Goal: Information Seeking & Learning: Learn about a topic

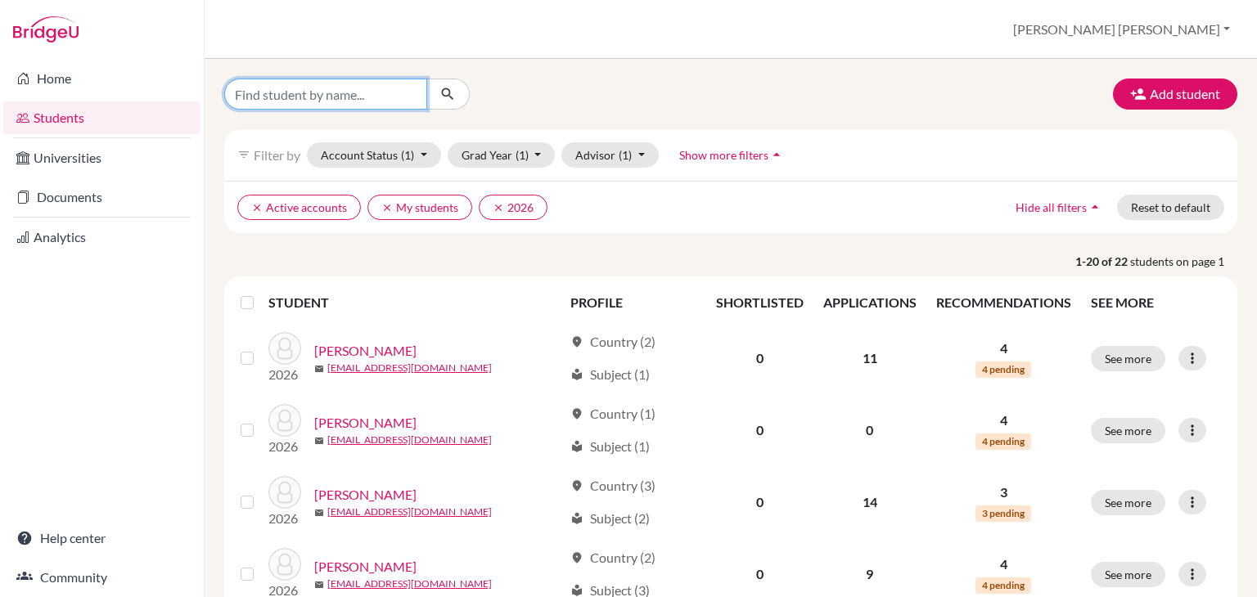
click at [304, 96] on input "Find student by name..." at bounding box center [325, 94] width 203 height 31
type input "kayla"
click button "submit" at bounding box center [447, 94] width 43 height 31
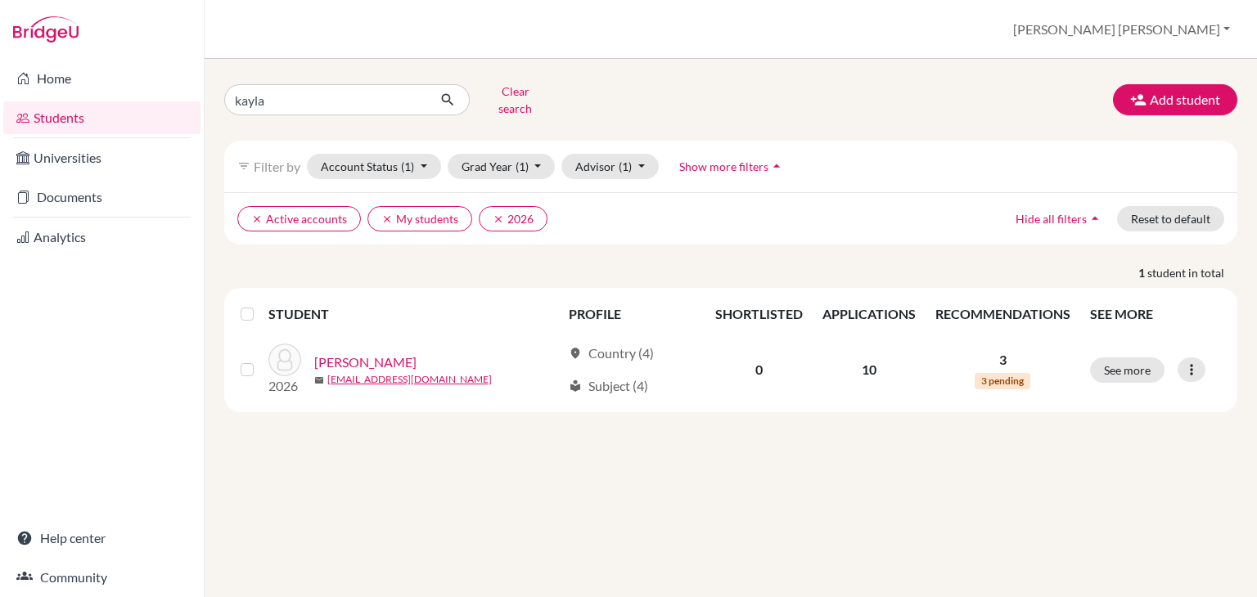
click at [365, 353] on link "[PERSON_NAME]" at bounding box center [365, 363] width 102 height 20
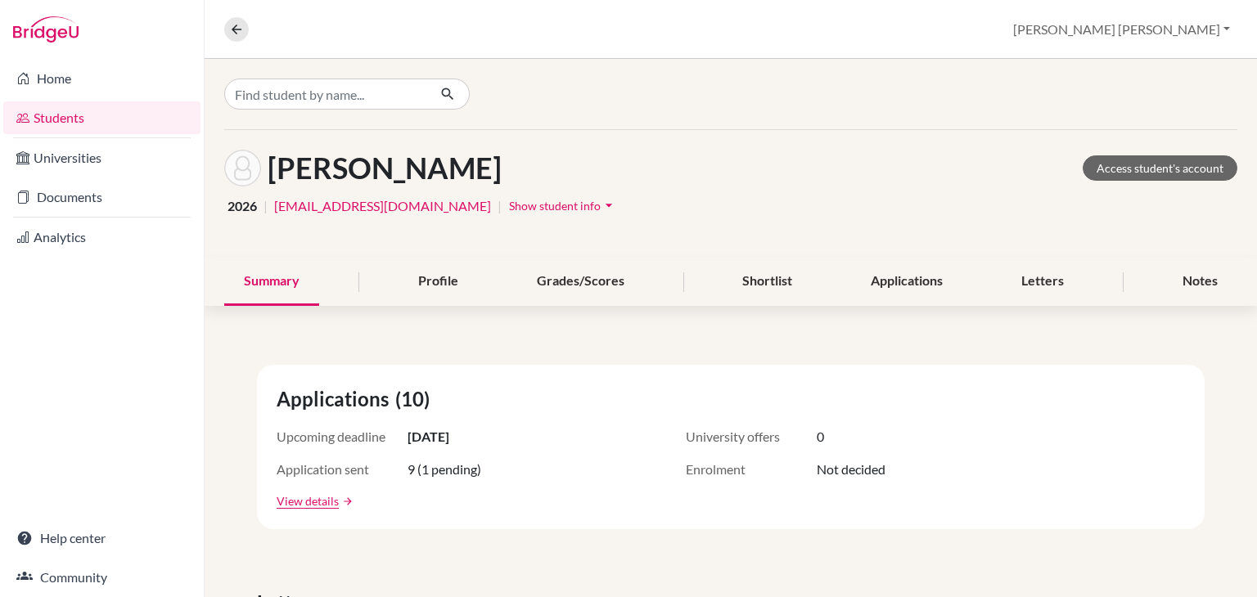
click at [903, 266] on div "Applications" at bounding box center [906, 282] width 111 height 48
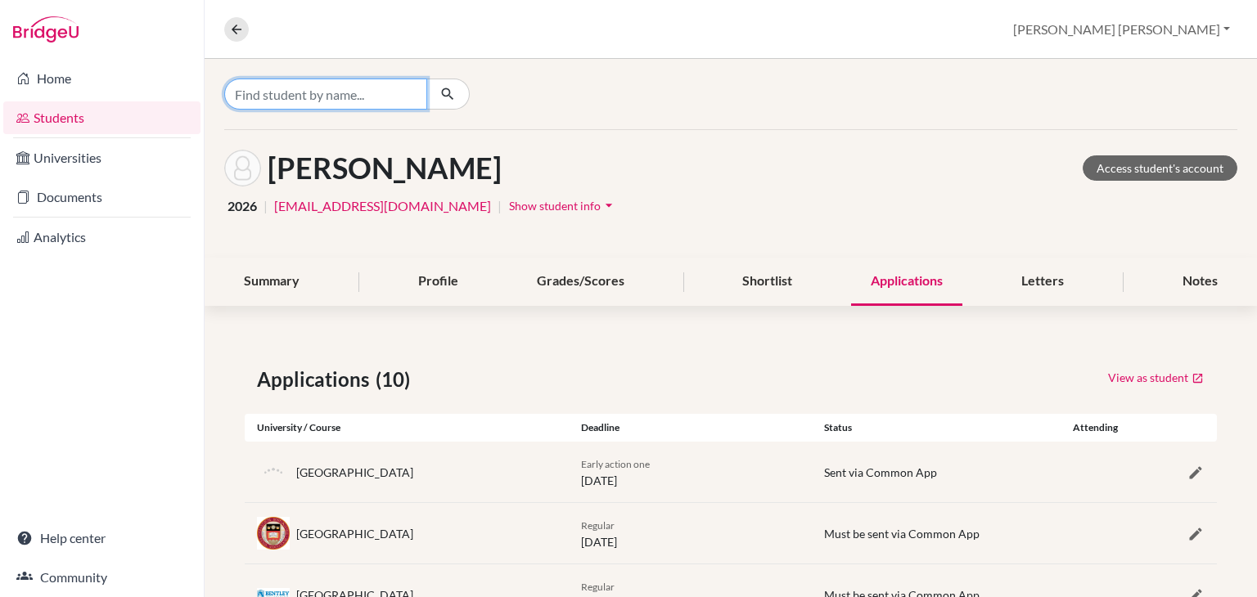
click at [409, 96] on input "Find student by name..." at bounding box center [325, 94] width 203 height 31
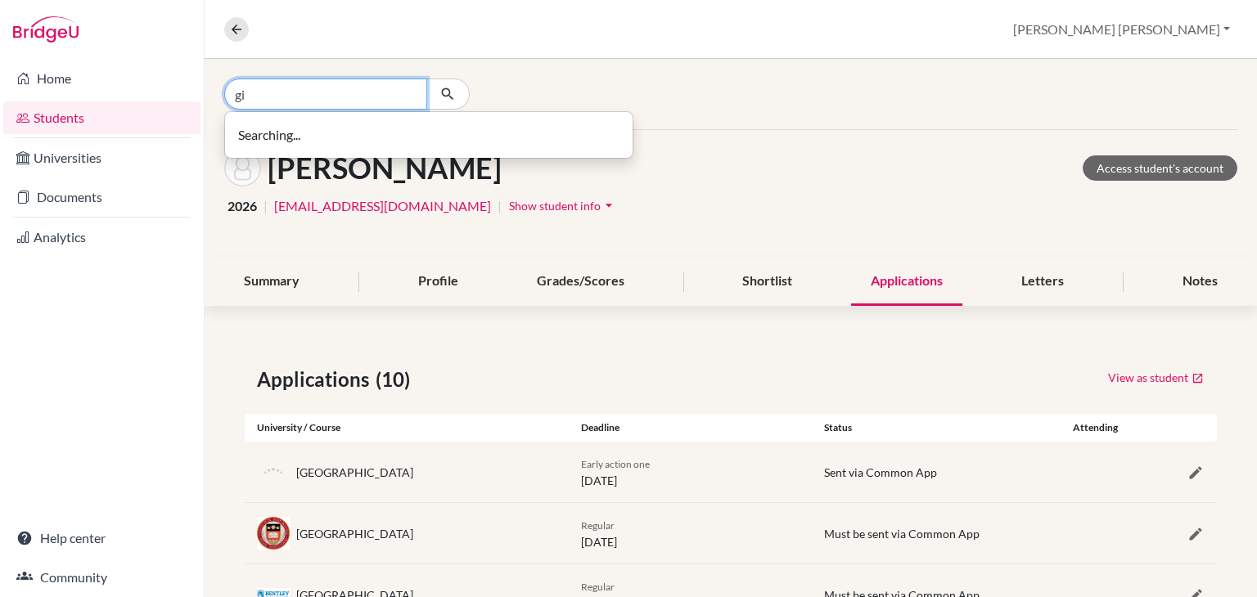
type input "g"
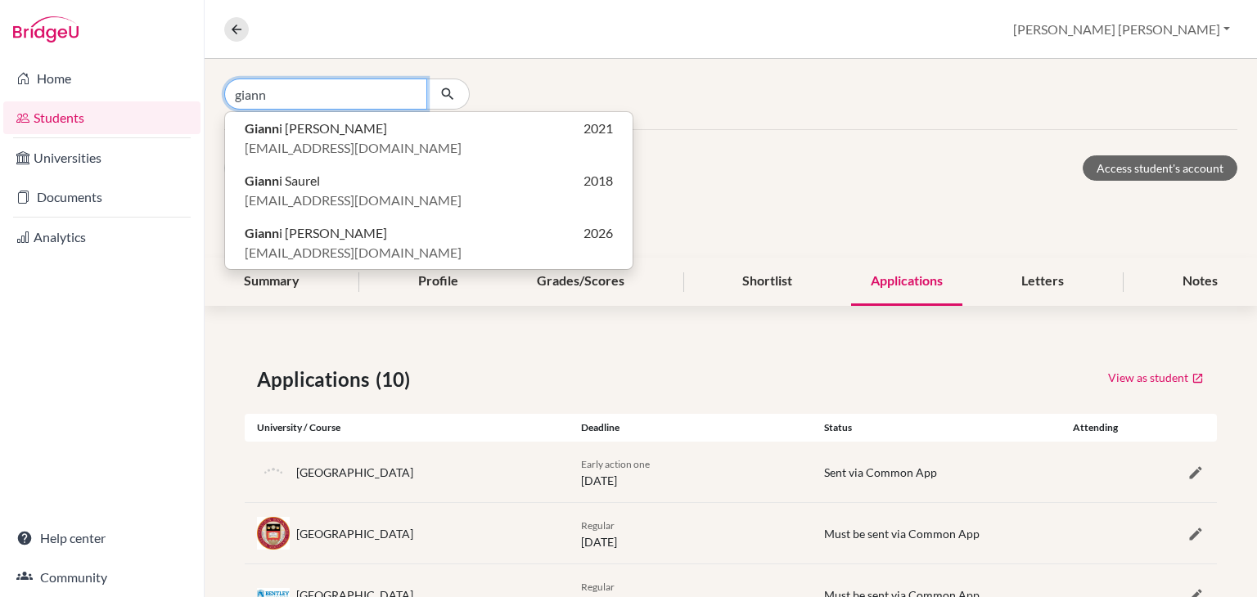
type input "giann"
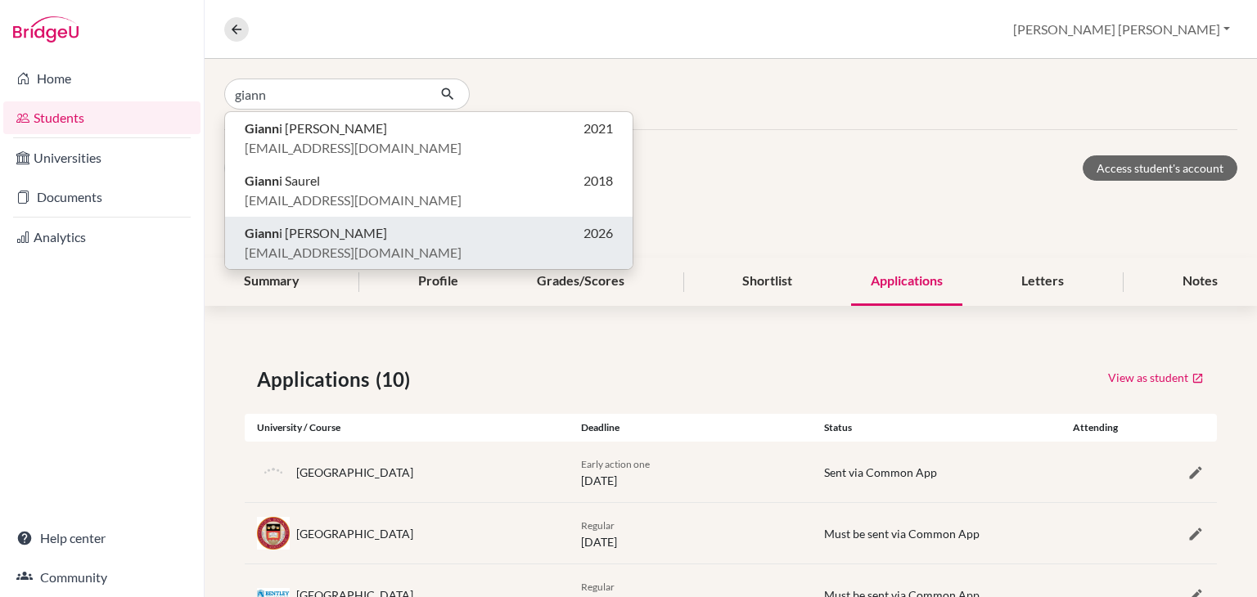
click button "Giann i Ralph Marzouka 2026 26marzgian1@unionschool.edu.ht" at bounding box center [428, 243] width 407 height 52
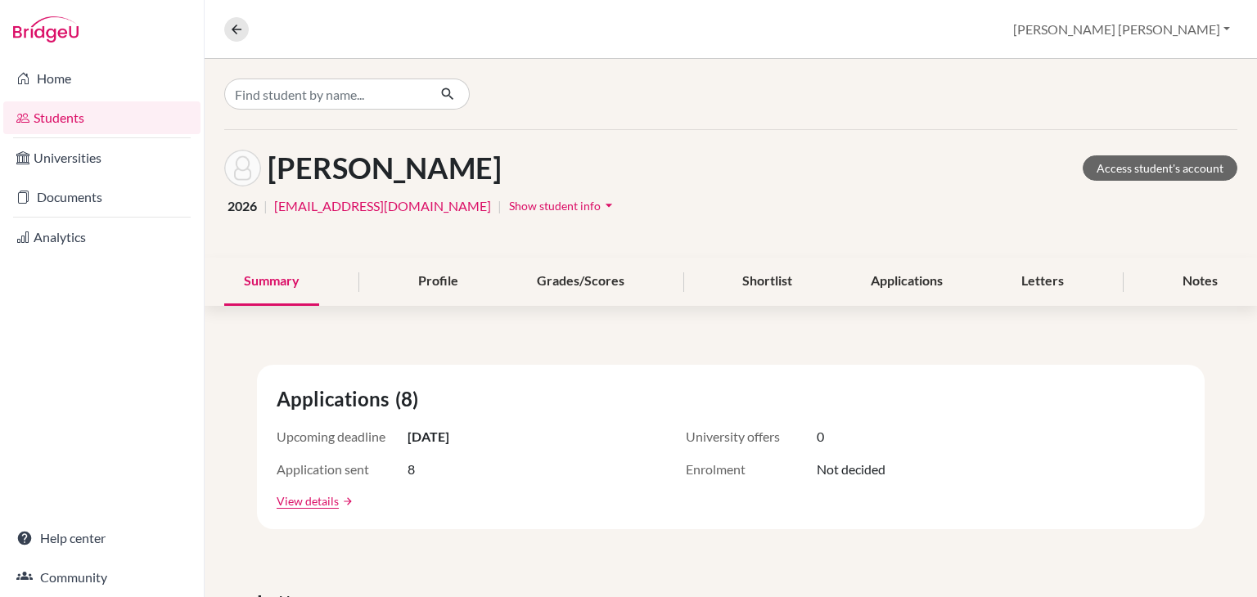
click at [900, 276] on div "Applications" at bounding box center [906, 282] width 111 height 48
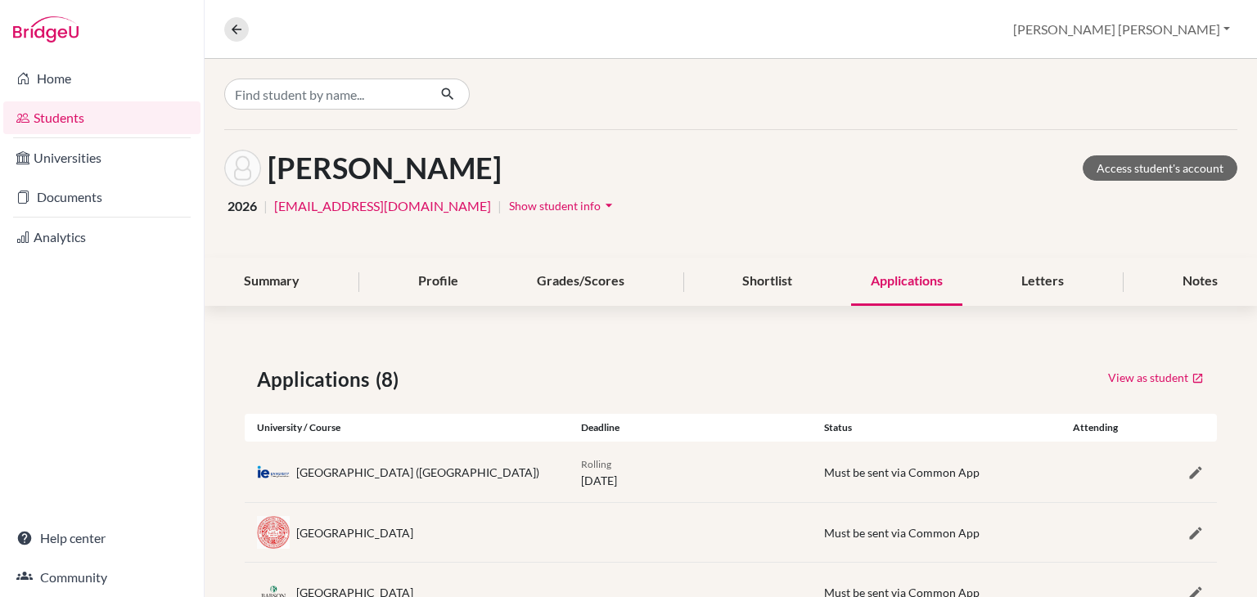
click at [1065, 282] on div "Letters" at bounding box center [1042, 282] width 82 height 48
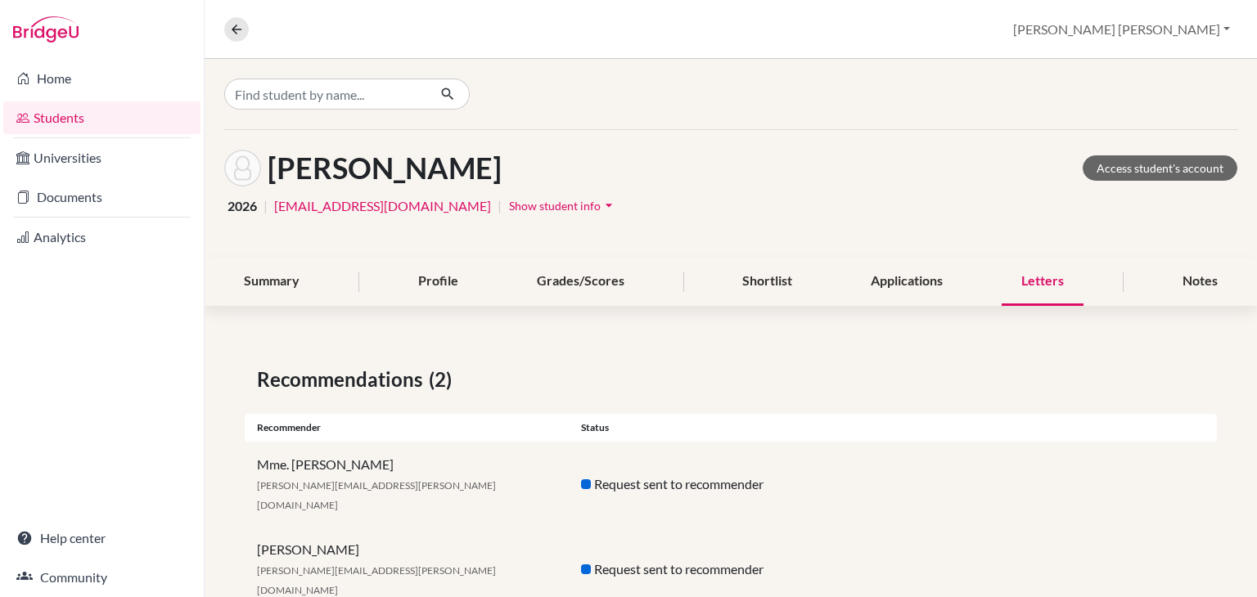
scroll to position [14, 0]
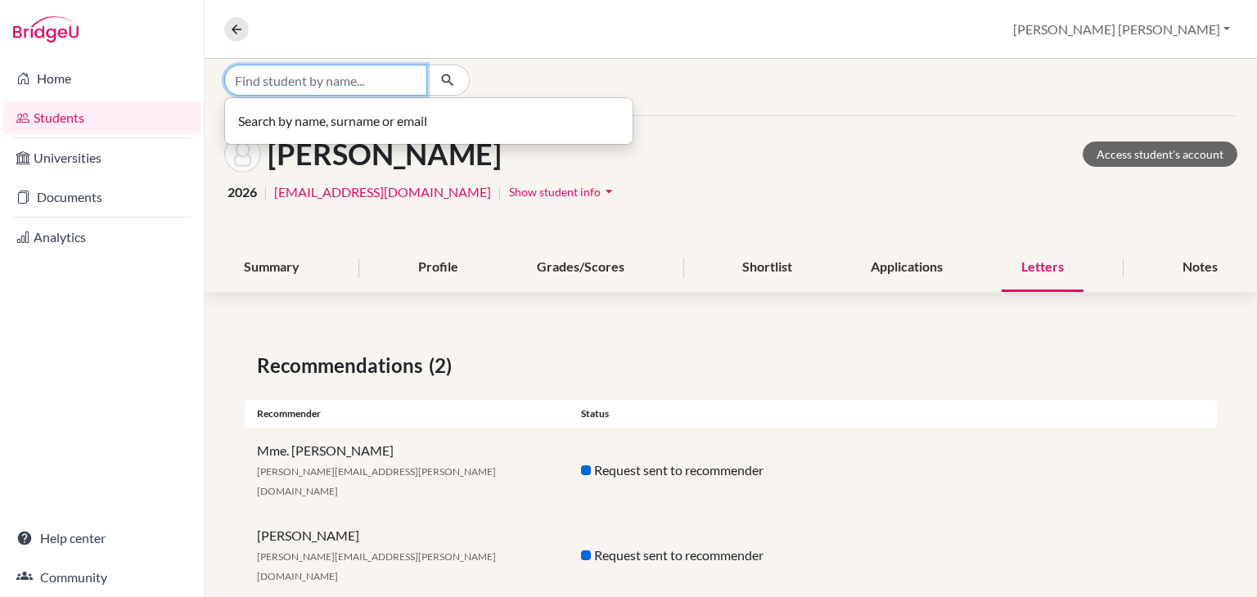
click at [317, 83] on input "Find student by name..." at bounding box center [325, 80] width 203 height 31
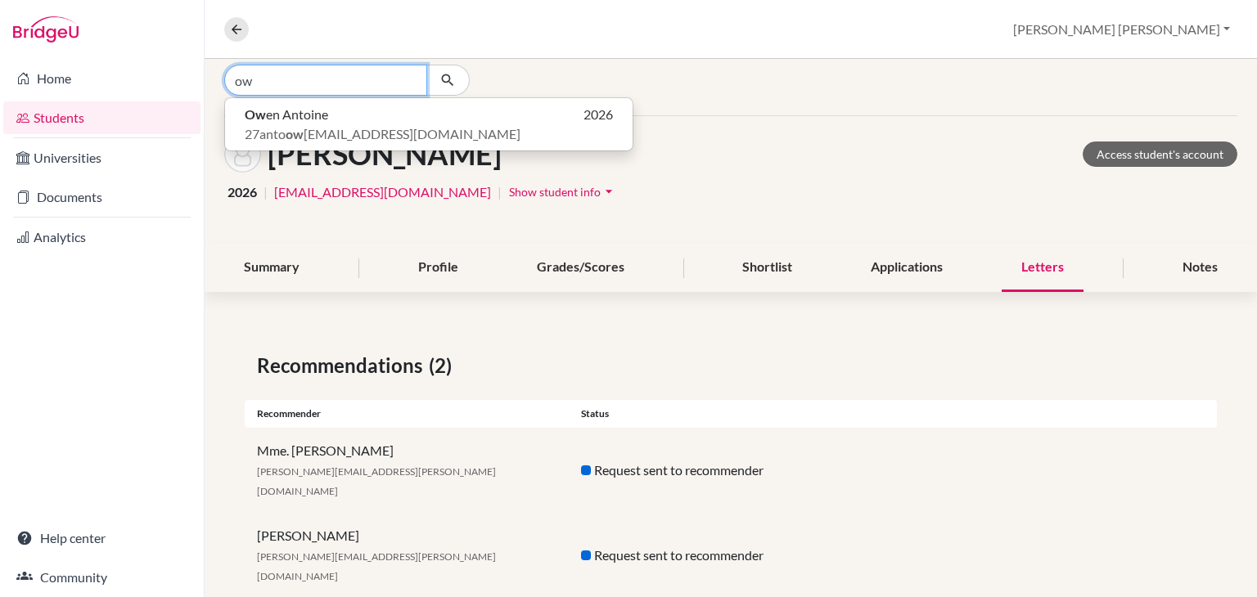
type input "ow"
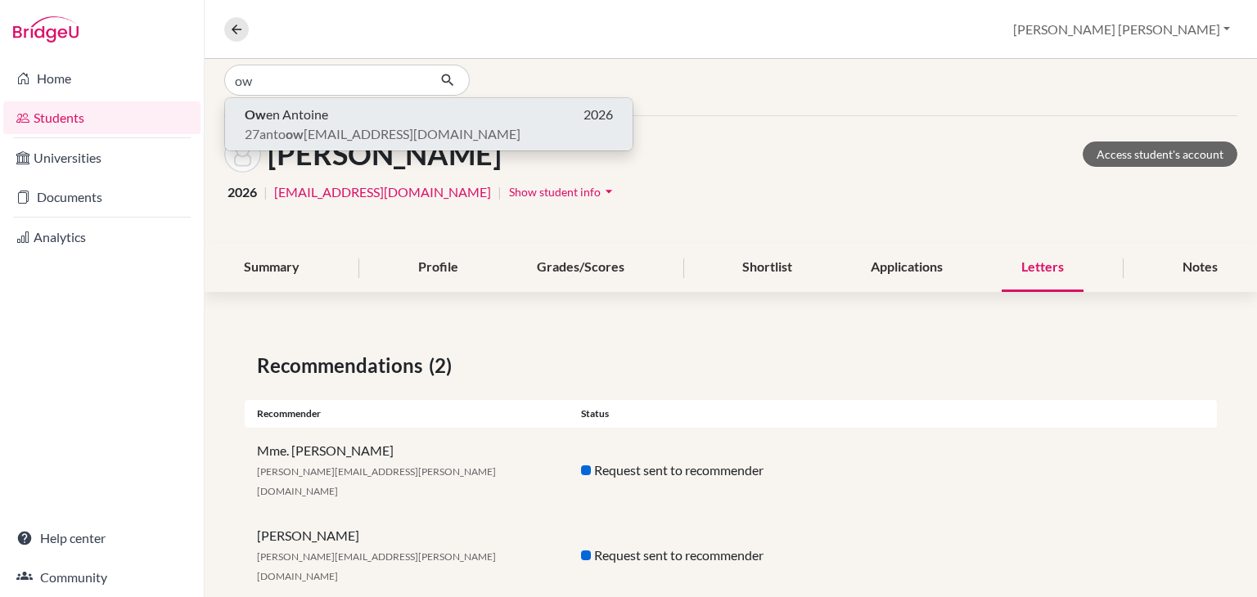
click button "Ow en Antoine 2026 27anto ow en1@unionschool.edu.ht" at bounding box center [428, 124] width 407 height 52
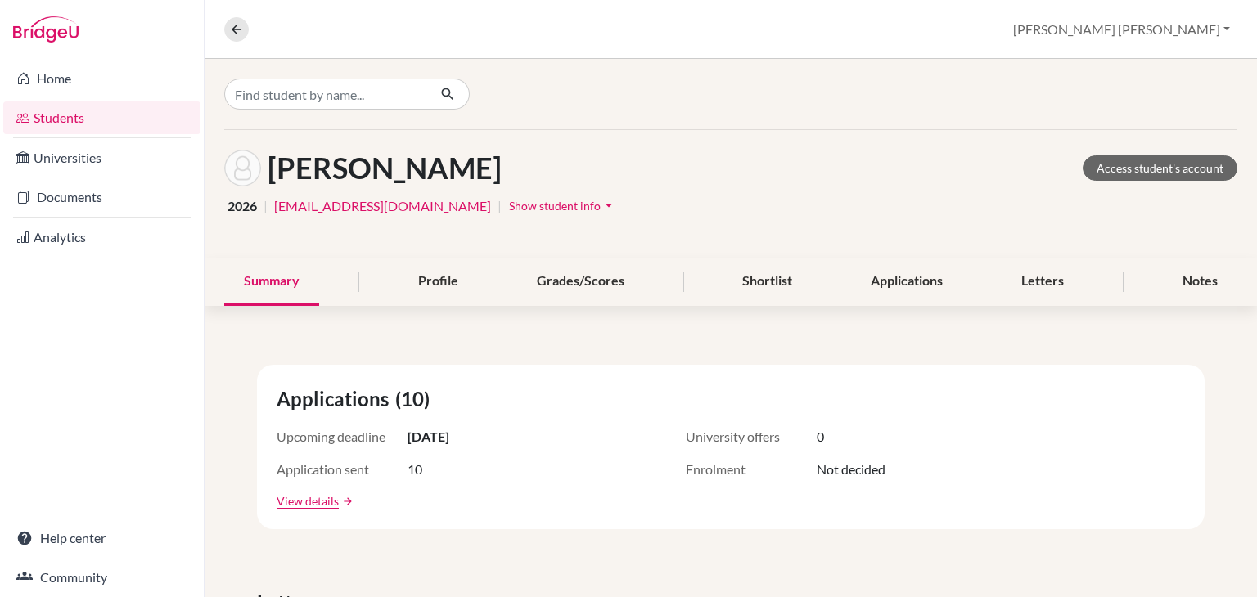
click at [892, 285] on div "Applications" at bounding box center [906, 282] width 111 height 48
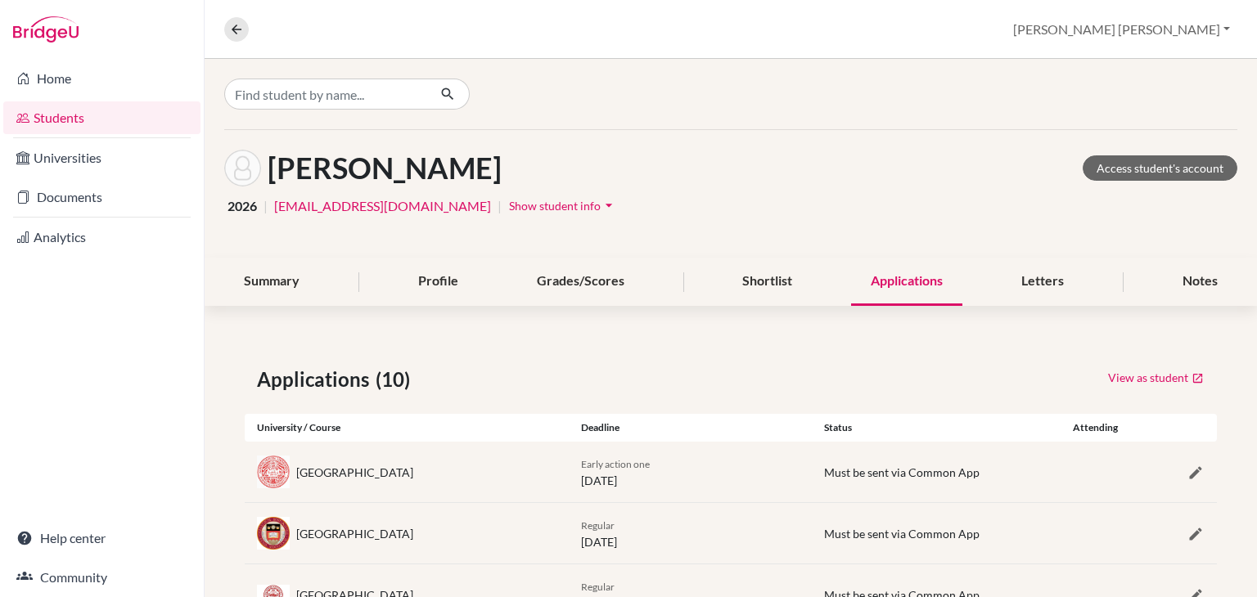
click at [47, 124] on link "Students" at bounding box center [101, 117] width 197 height 33
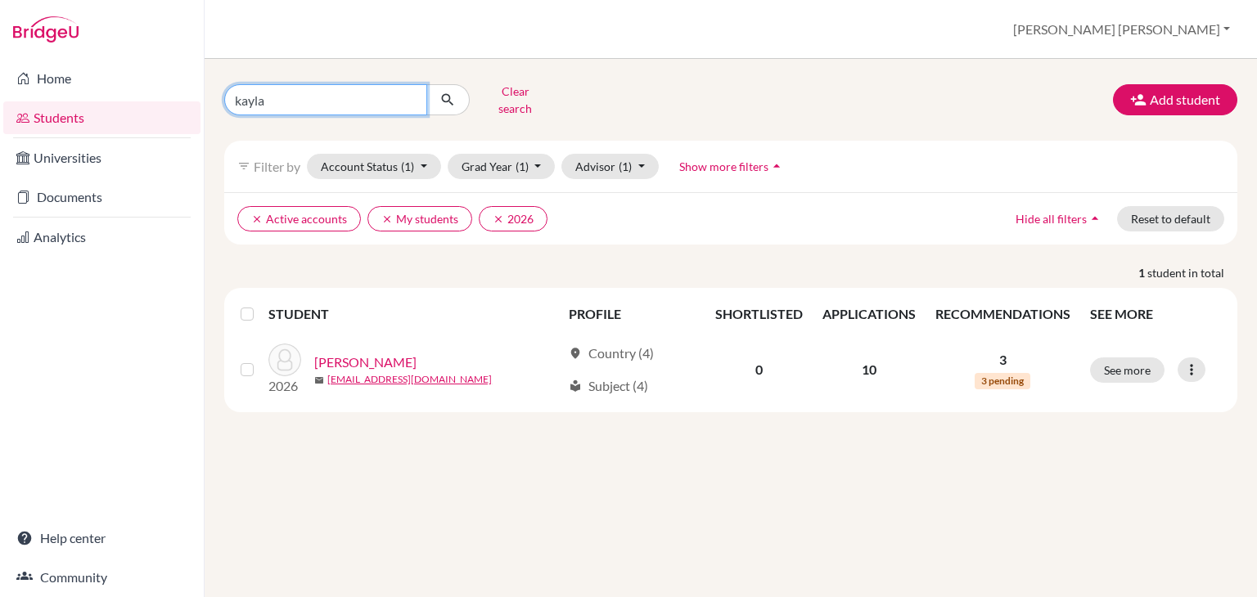
click at [376, 96] on input "kayla" at bounding box center [325, 99] width 203 height 31
click at [412, 95] on input "kayla" at bounding box center [325, 99] width 203 height 31
click at [52, 127] on link "Students" at bounding box center [101, 117] width 197 height 33
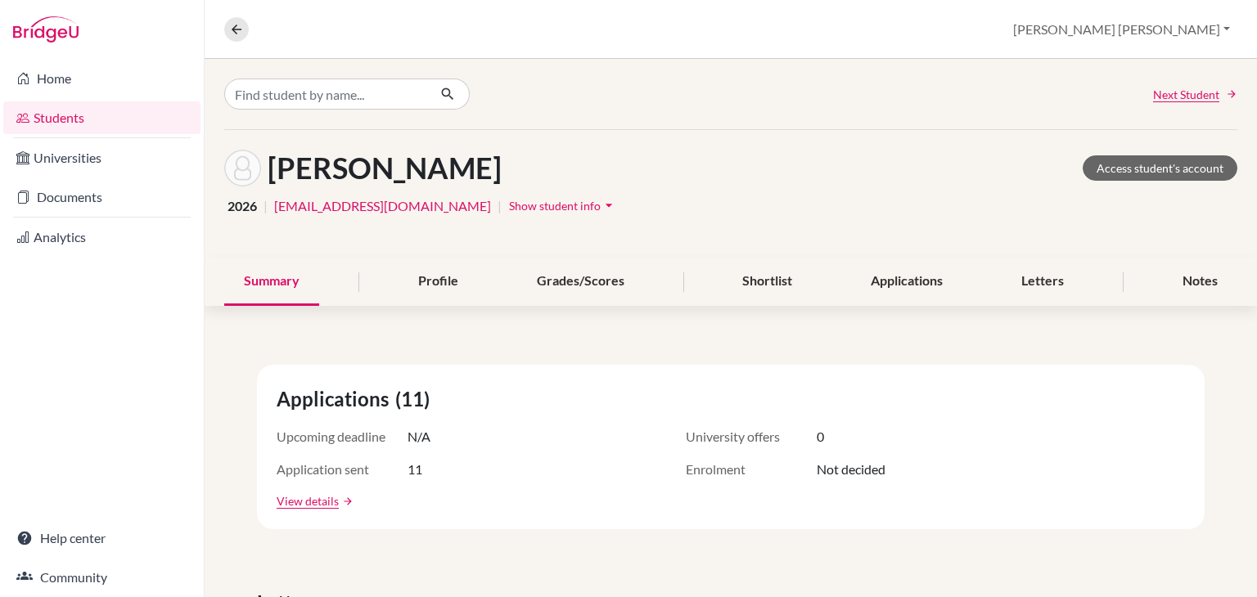
click at [890, 291] on div "Applications" at bounding box center [906, 282] width 111 height 48
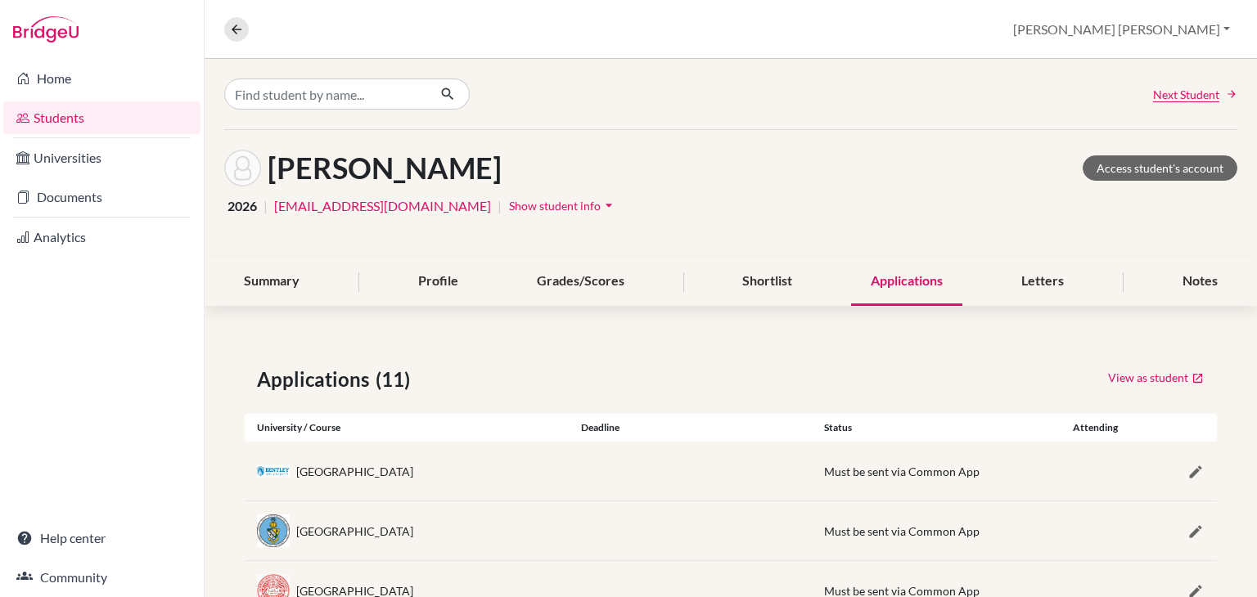
click at [1166, 83] on div "Next Student" at bounding box center [731, 94] width 1052 height 70
click at [1171, 93] on span "Next Student" at bounding box center [1186, 94] width 66 height 17
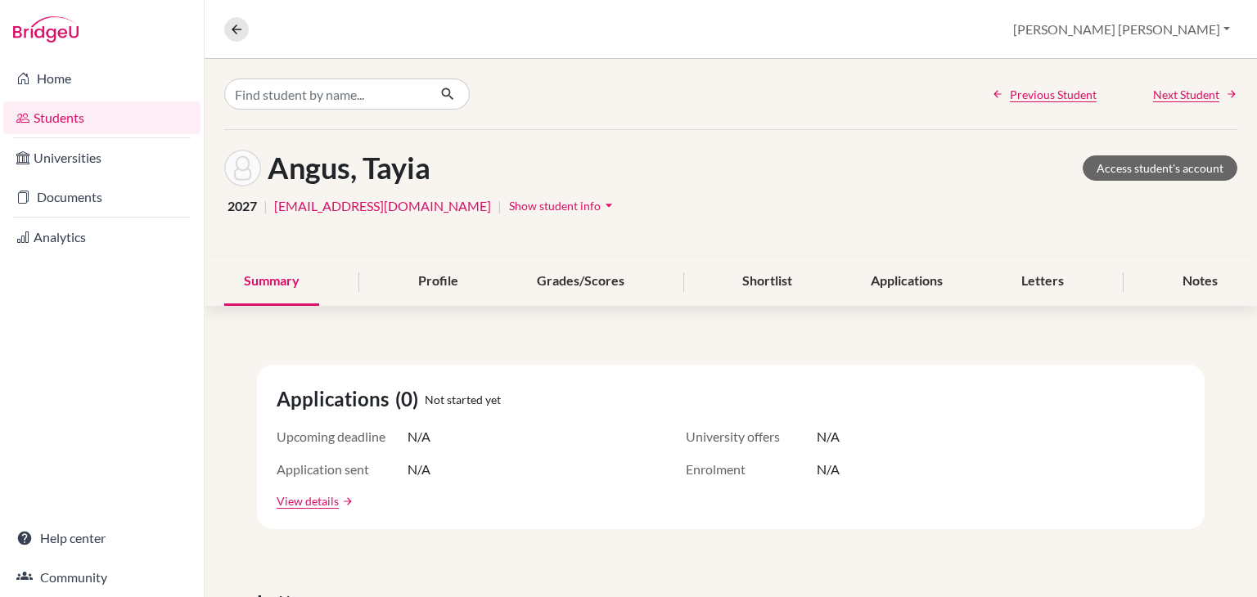
click at [880, 275] on div "Applications" at bounding box center [906, 282] width 111 height 48
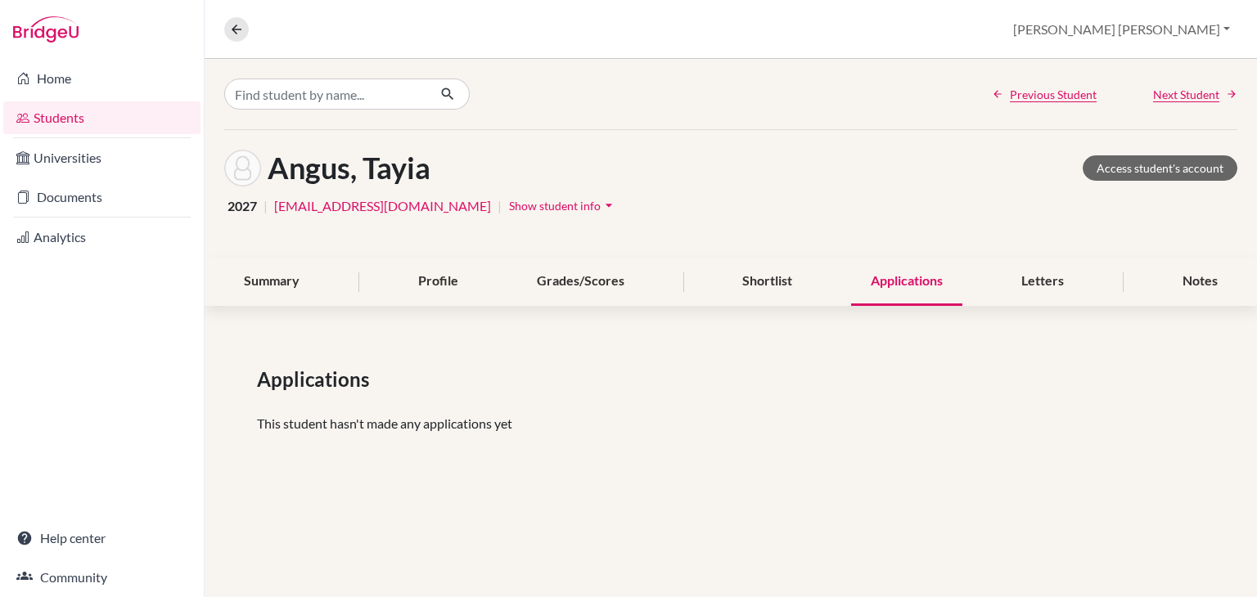
click at [880, 275] on div "Applications" at bounding box center [906, 282] width 111 height 48
click at [72, 115] on link "Students" at bounding box center [101, 117] width 197 height 33
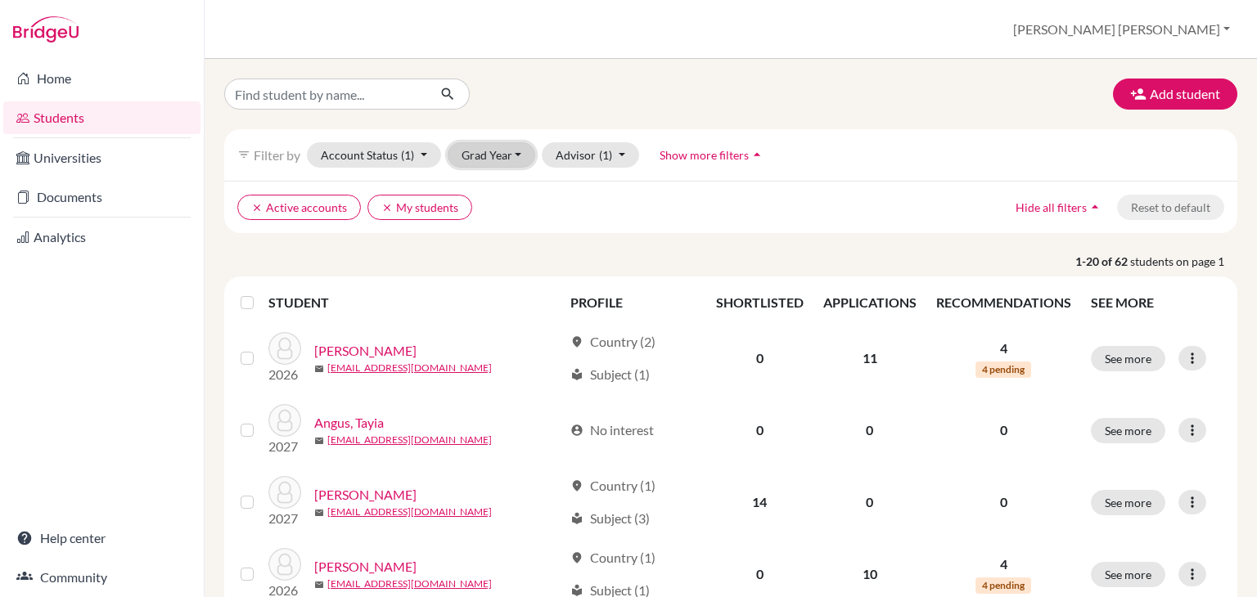
click at [510, 151] on button "Grad Year" at bounding box center [491, 154] width 88 height 25
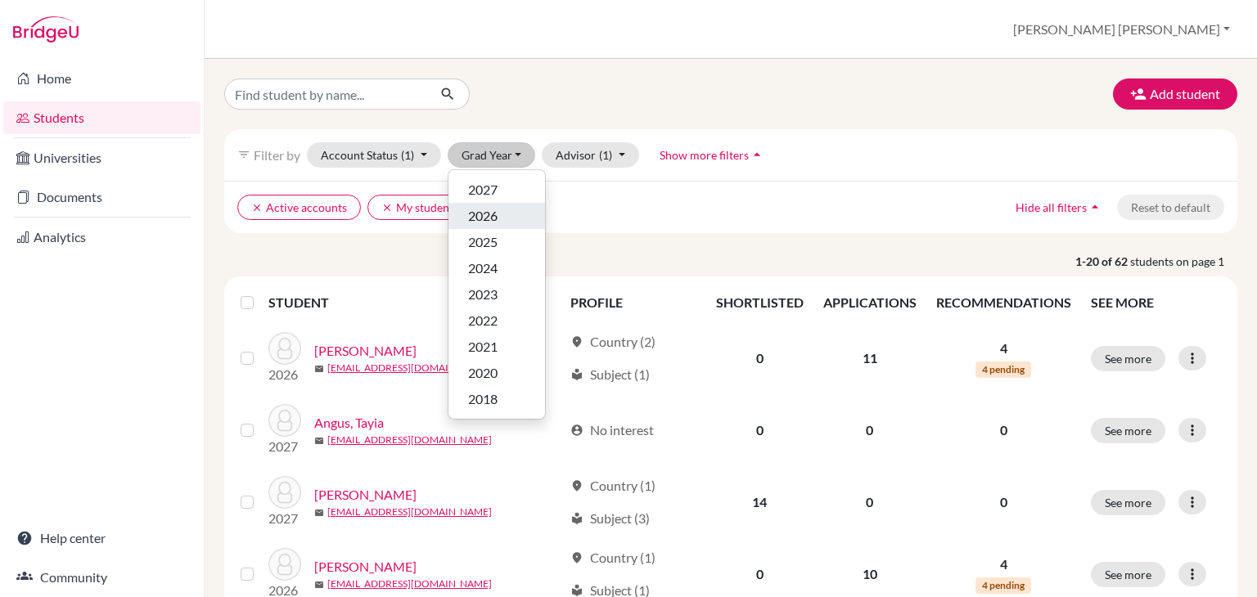
click at [490, 216] on span "2026" at bounding box center [482, 216] width 29 height 20
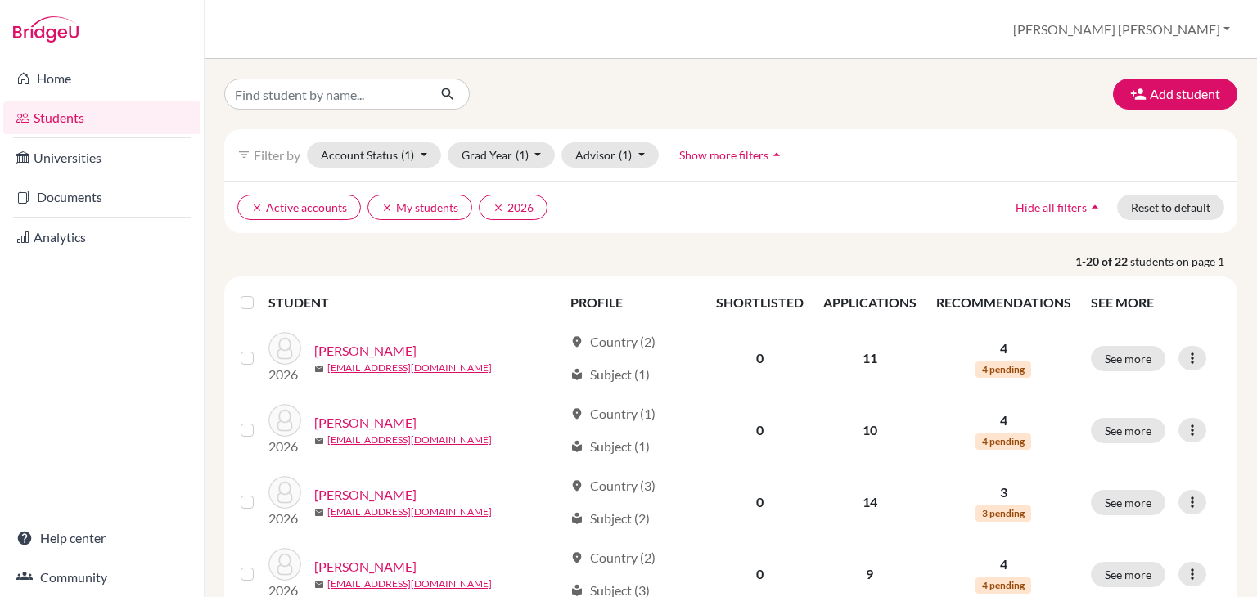
click at [393, 352] on link "[PERSON_NAME]" at bounding box center [365, 351] width 102 height 20
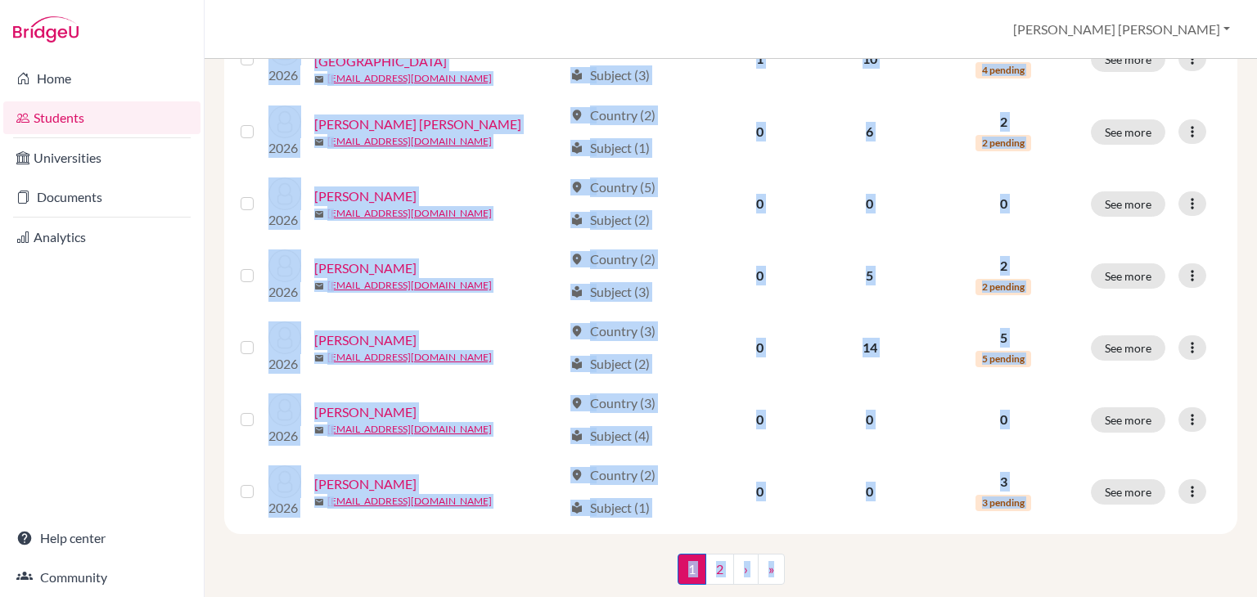
scroll to position [1243, 0]
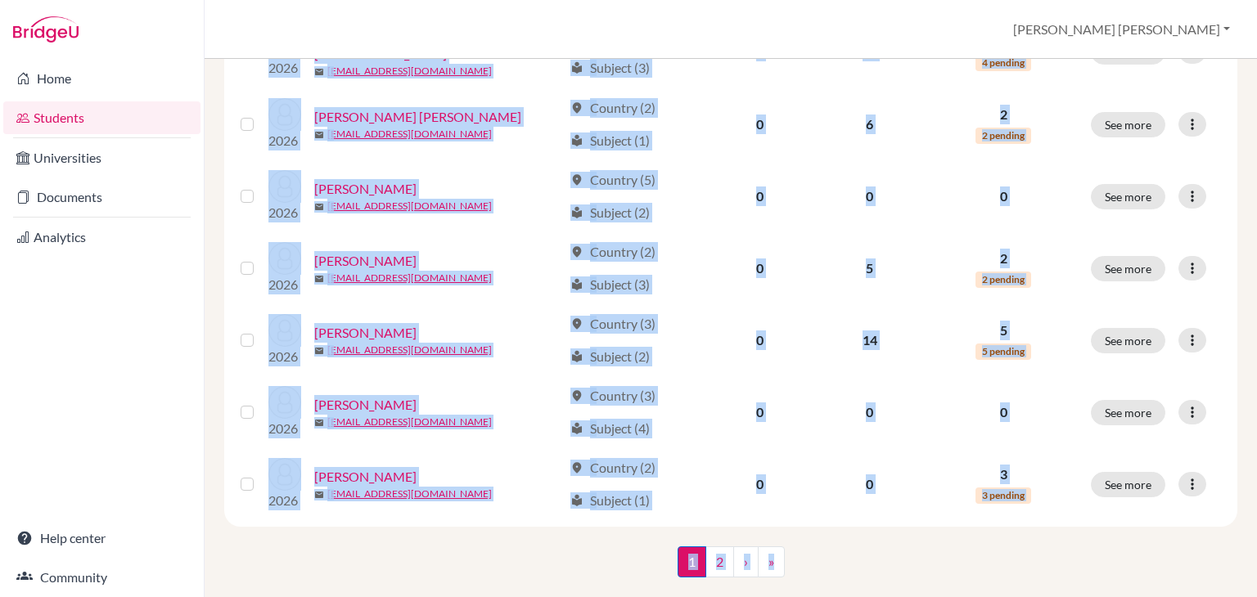
drag, startPoint x: 1256, startPoint y: 319, endPoint x: 1256, endPoint y: 552, distance: 233.1
click at [1256, 552] on div "Add student filter_list Filter by Account Status (1) Active accounts done Archi…" at bounding box center [731, 328] width 1052 height 538
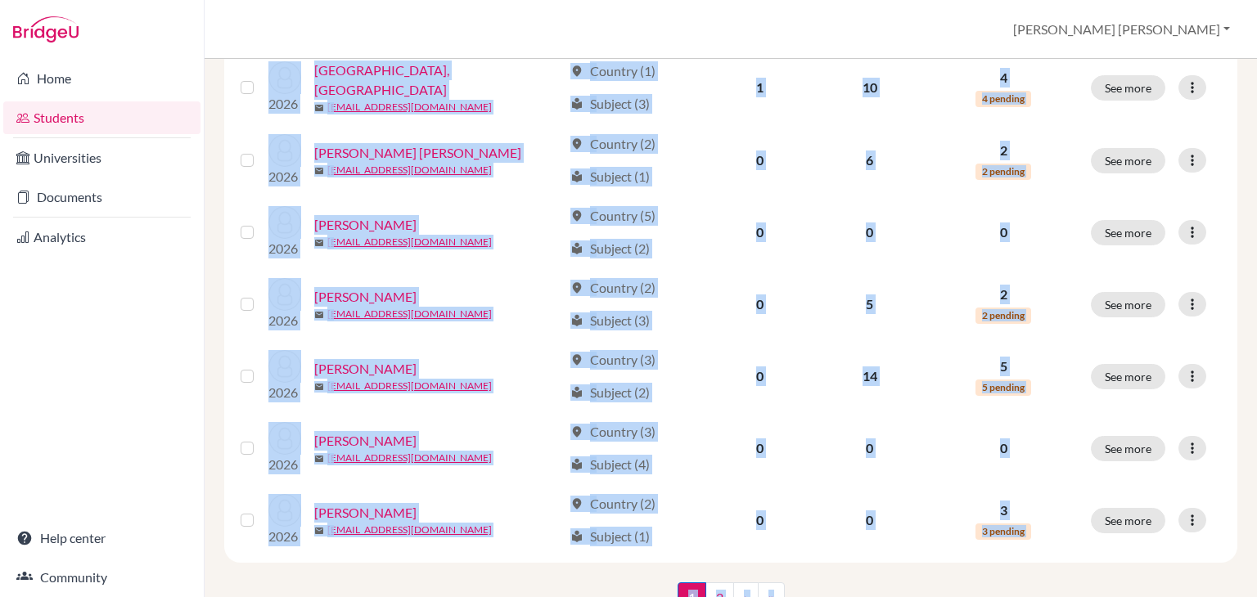
scroll to position [1273, 0]
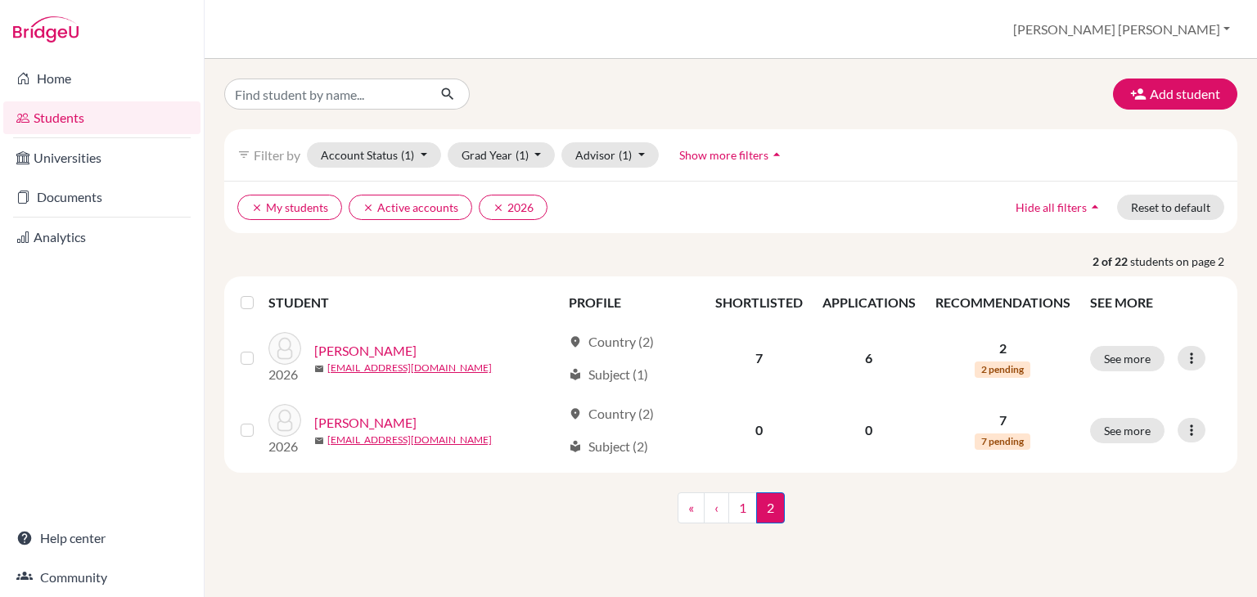
click at [61, 84] on link "Home" at bounding box center [101, 78] width 197 height 33
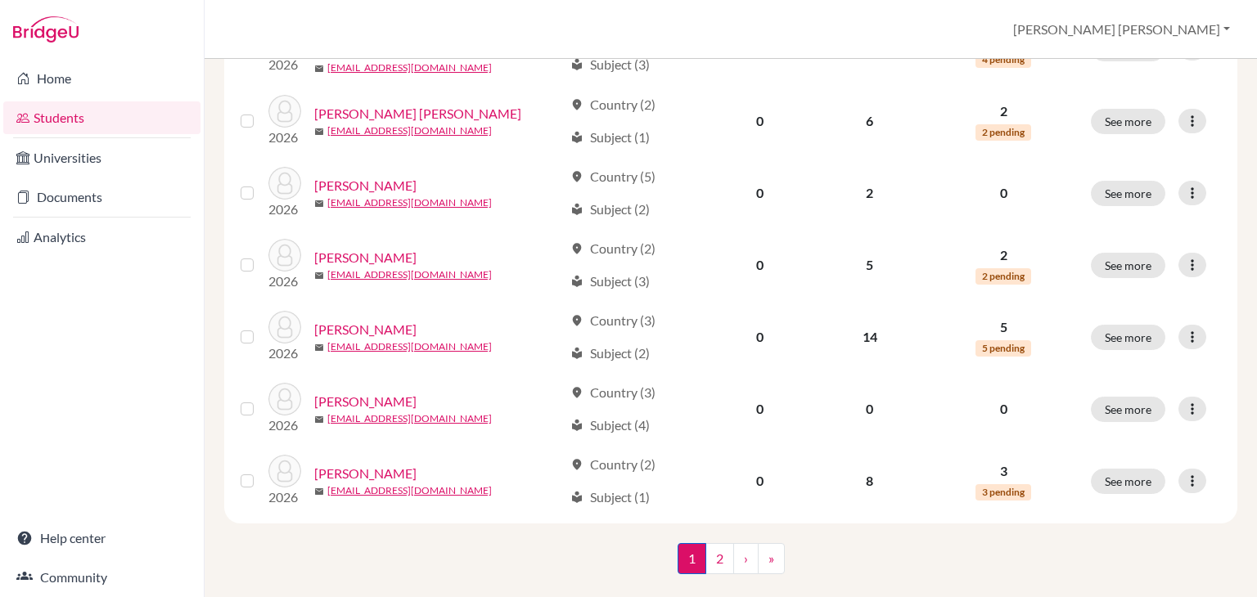
scroll to position [1268, 0]
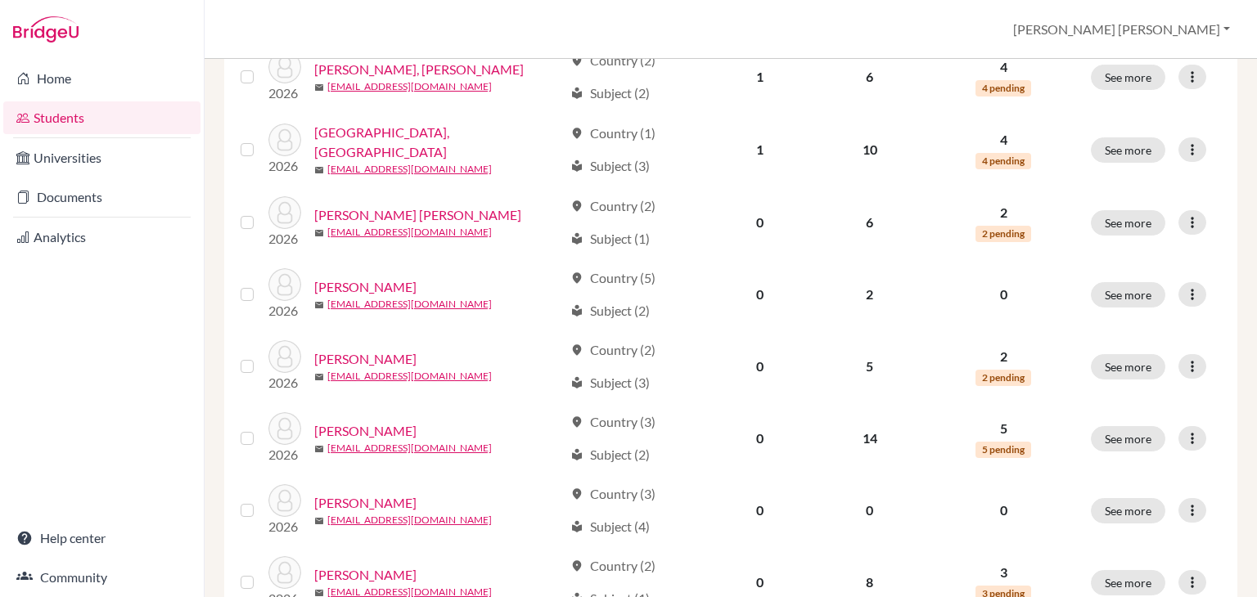
scroll to position [1273, 0]
